Goal: Task Accomplishment & Management: Use online tool/utility

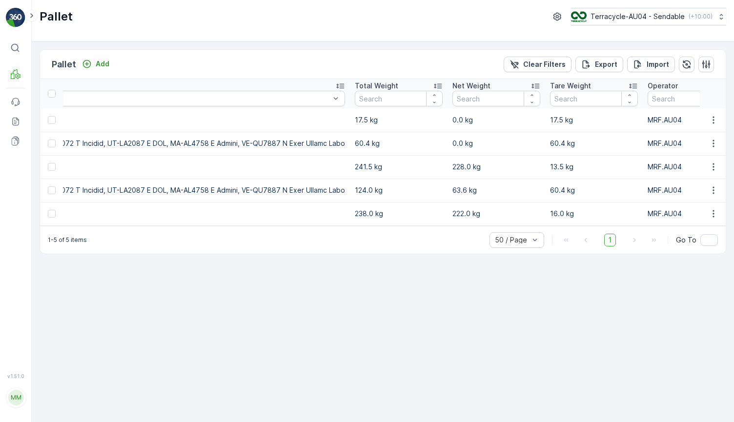
scroll to position [0, 4061]
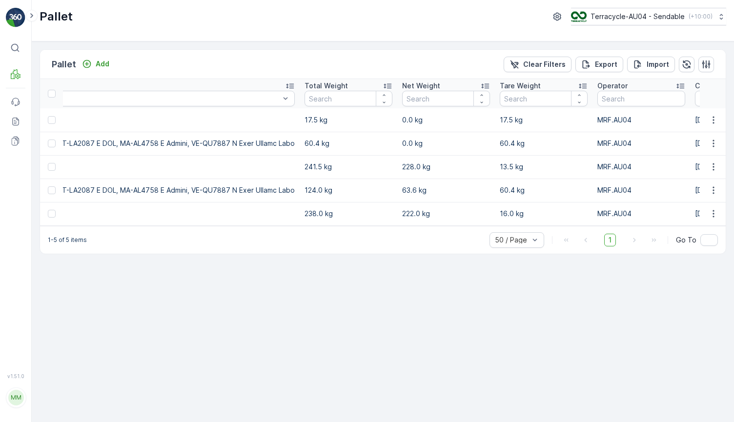
click at [734, 98] on icon "button" at bounding box center [742, 99] width 10 height 10
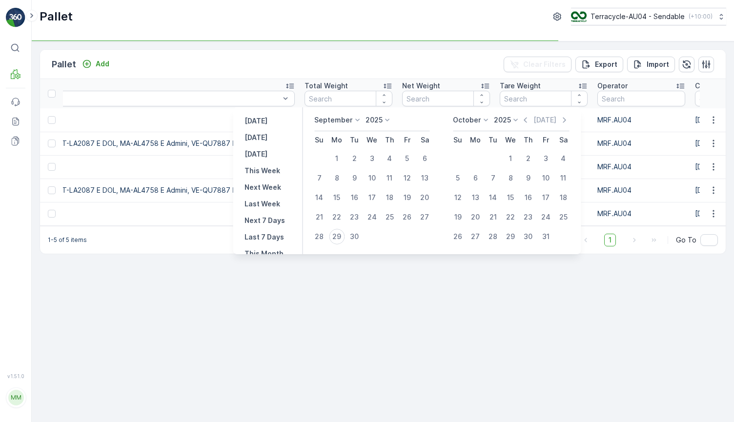
click at [246, 341] on div "Pallet Add Clear Filters Export Import Name Type Select Status Select Asset Typ…" at bounding box center [383, 231] width 703 height 381
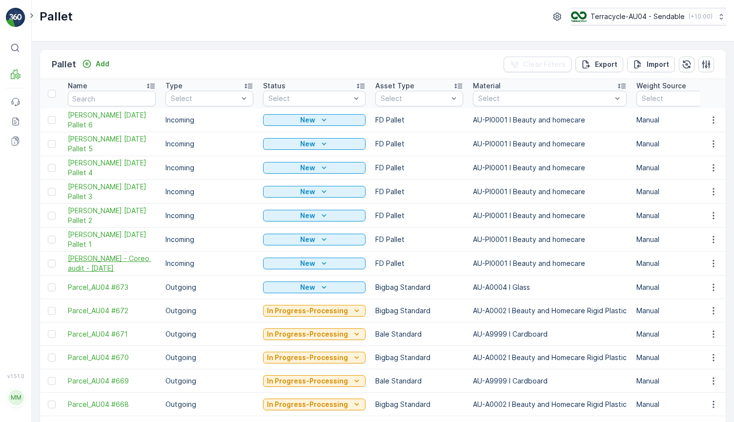
click at [125, 259] on span "[PERSON_NAME] - Coreo audit - [DATE]" at bounding box center [112, 264] width 88 height 20
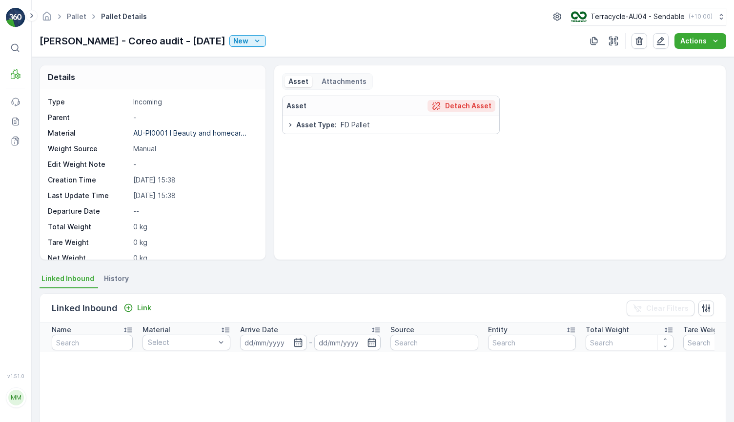
click at [474, 104] on p "Detach Asset" at bounding box center [468, 106] width 46 height 10
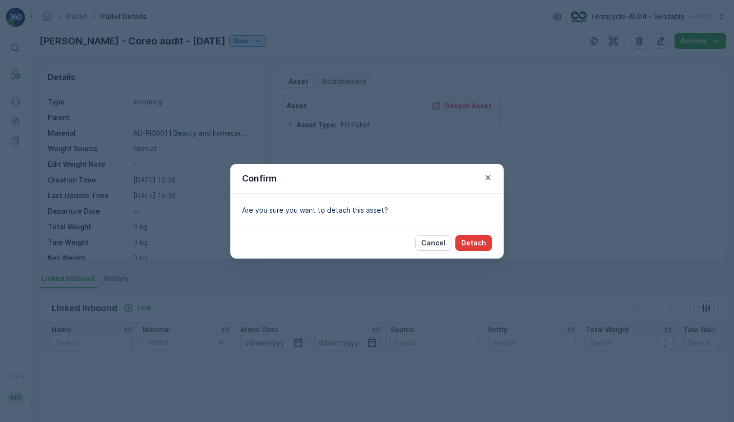
click at [476, 239] on p "Detach" at bounding box center [473, 243] width 25 height 10
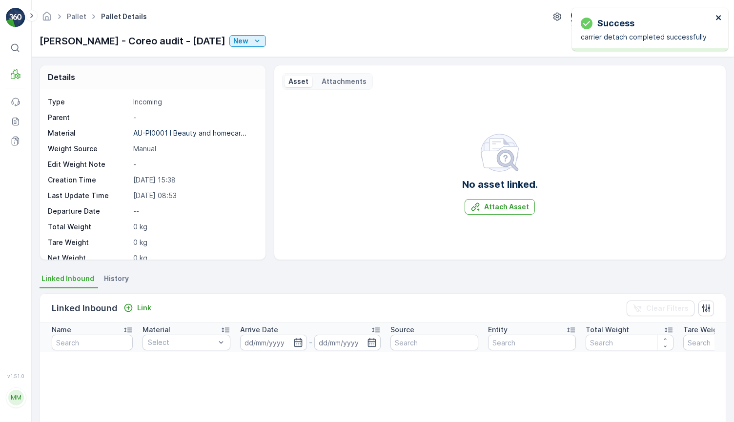
click at [717, 14] on icon "close" at bounding box center [719, 18] width 7 height 8
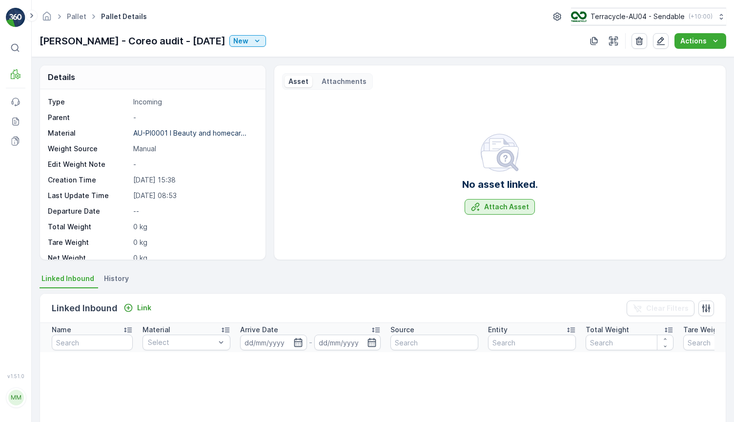
click at [499, 208] on p "Attach Asset" at bounding box center [506, 207] width 45 height 10
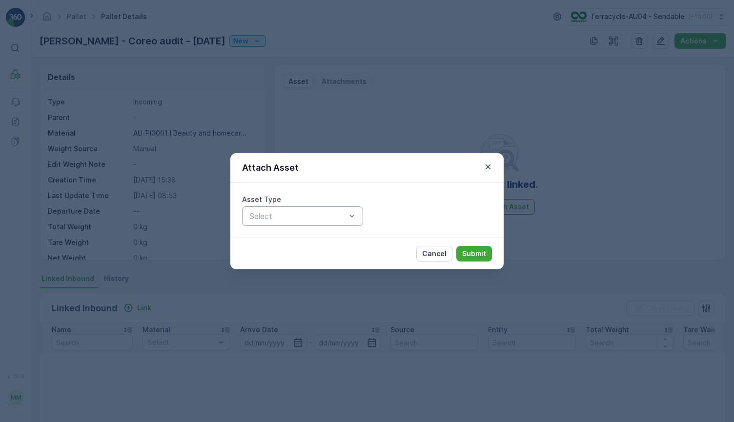
click at [306, 224] on div "Select" at bounding box center [302, 217] width 121 height 20
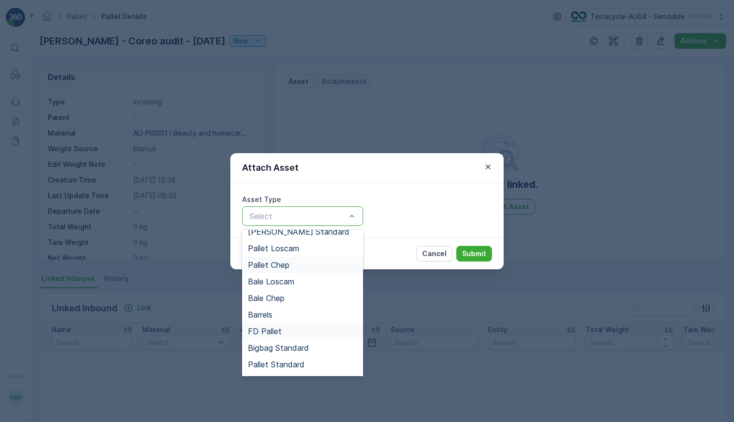
scroll to position [90, 0]
click at [304, 351] on div "Pallet Standard" at bounding box center [302, 349] width 109 height 9
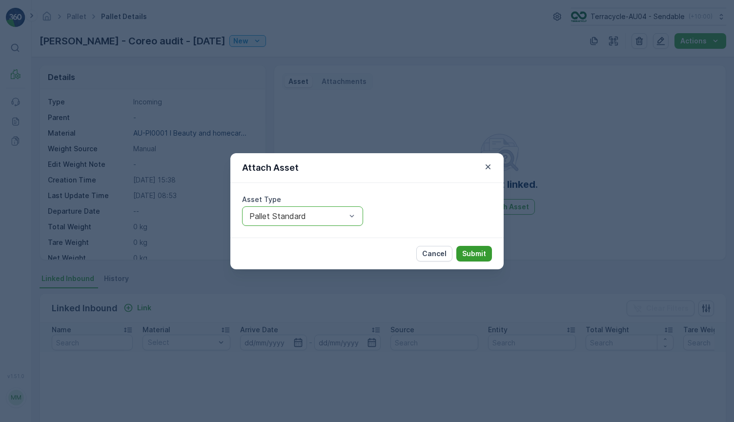
click at [478, 256] on p "Submit" at bounding box center [474, 254] width 24 height 10
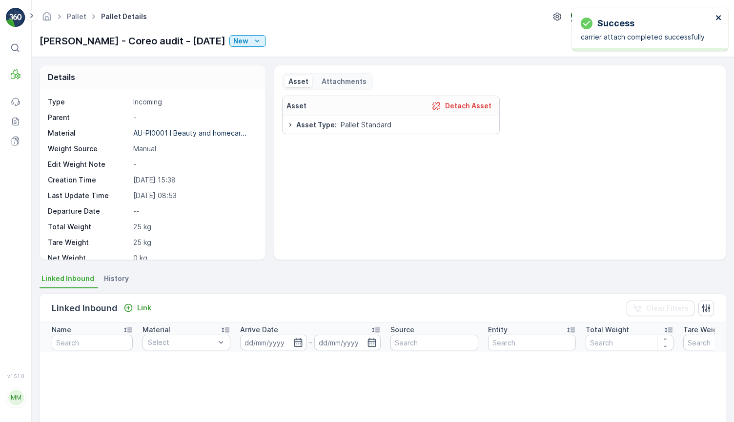
click at [720, 16] on icon "close" at bounding box center [718, 17] width 5 height 5
